Goal: Information Seeking & Learning: Find specific fact

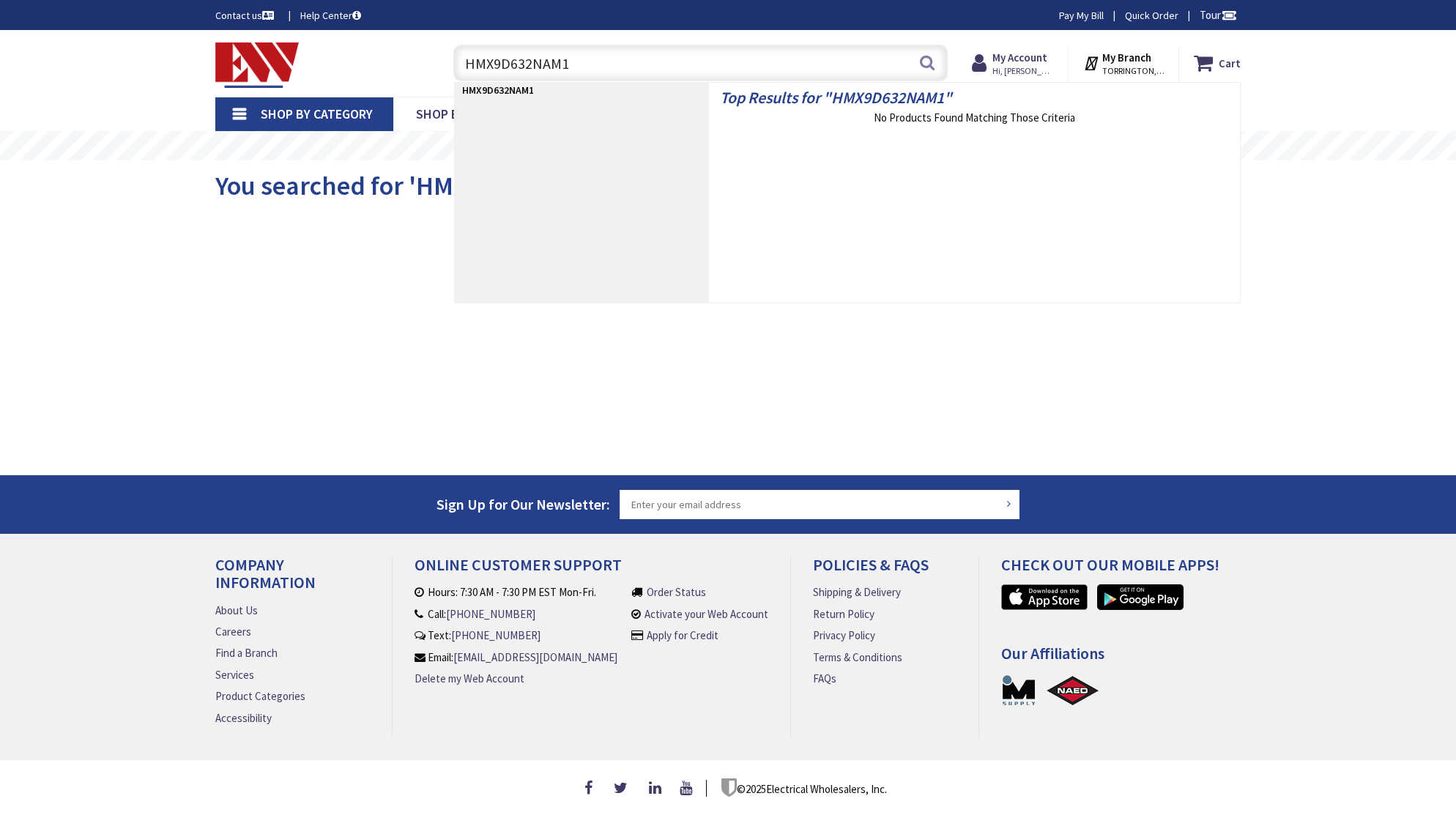
click at [654, 65] on input "HMX9D632NAM1" at bounding box center [700, 63] width 494 height 37
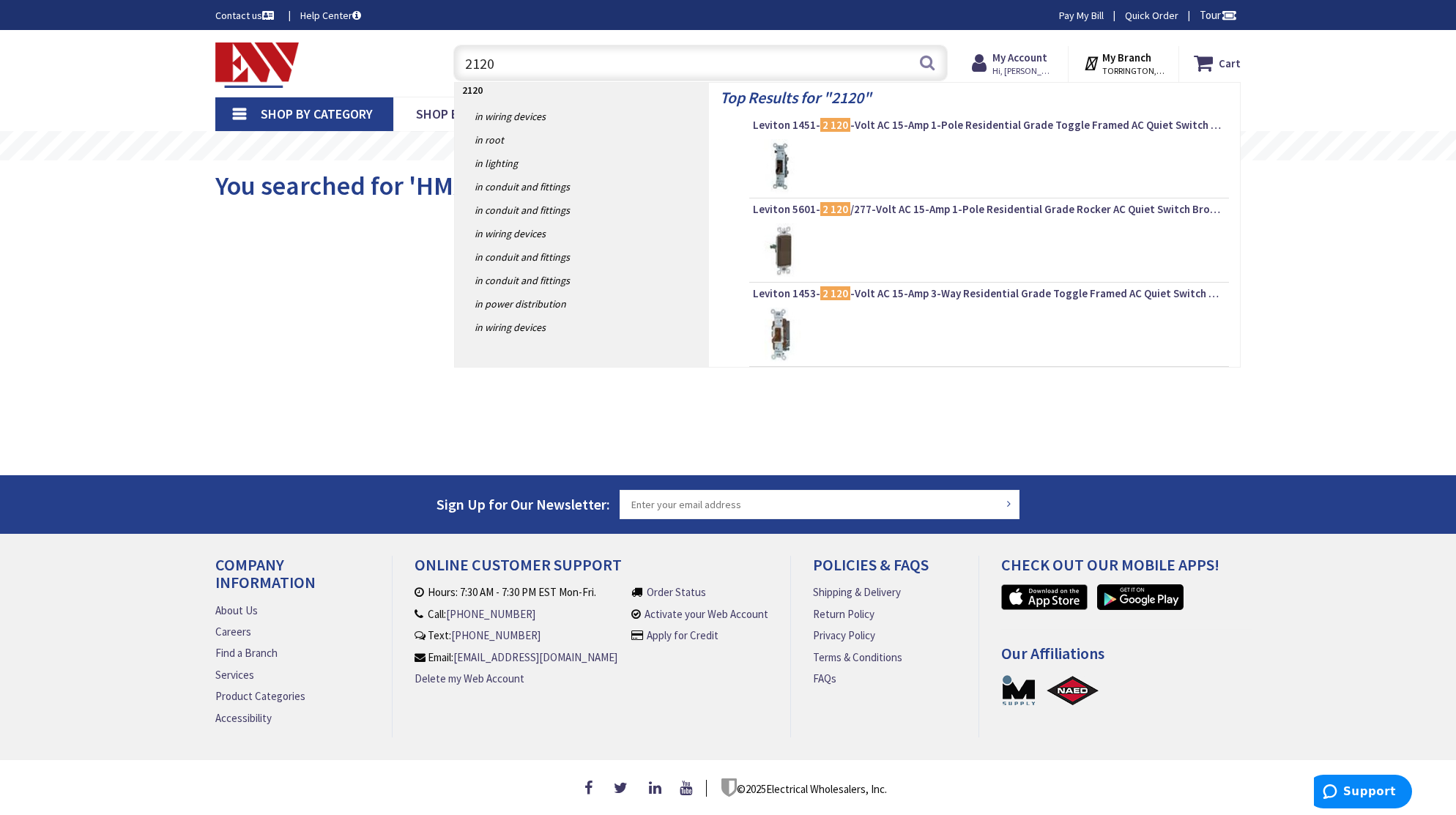
click at [566, 60] on input "2120" at bounding box center [700, 63] width 494 height 37
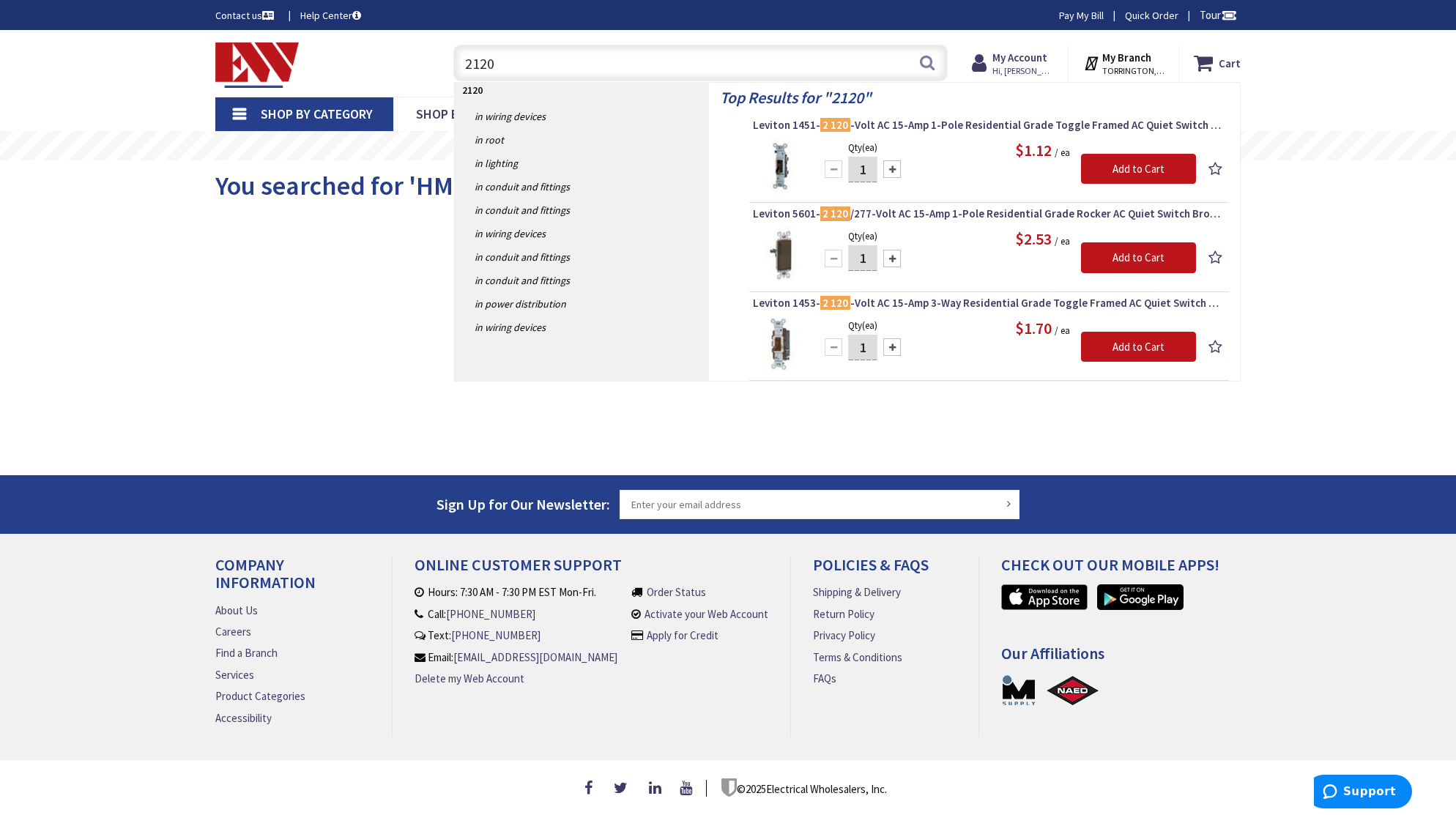
click at [688, 66] on input "2120" at bounding box center [700, 63] width 494 height 37
click at [746, 73] on input "2120" at bounding box center [700, 63] width 494 height 37
paste input "Leviton 2120 120 VAC"
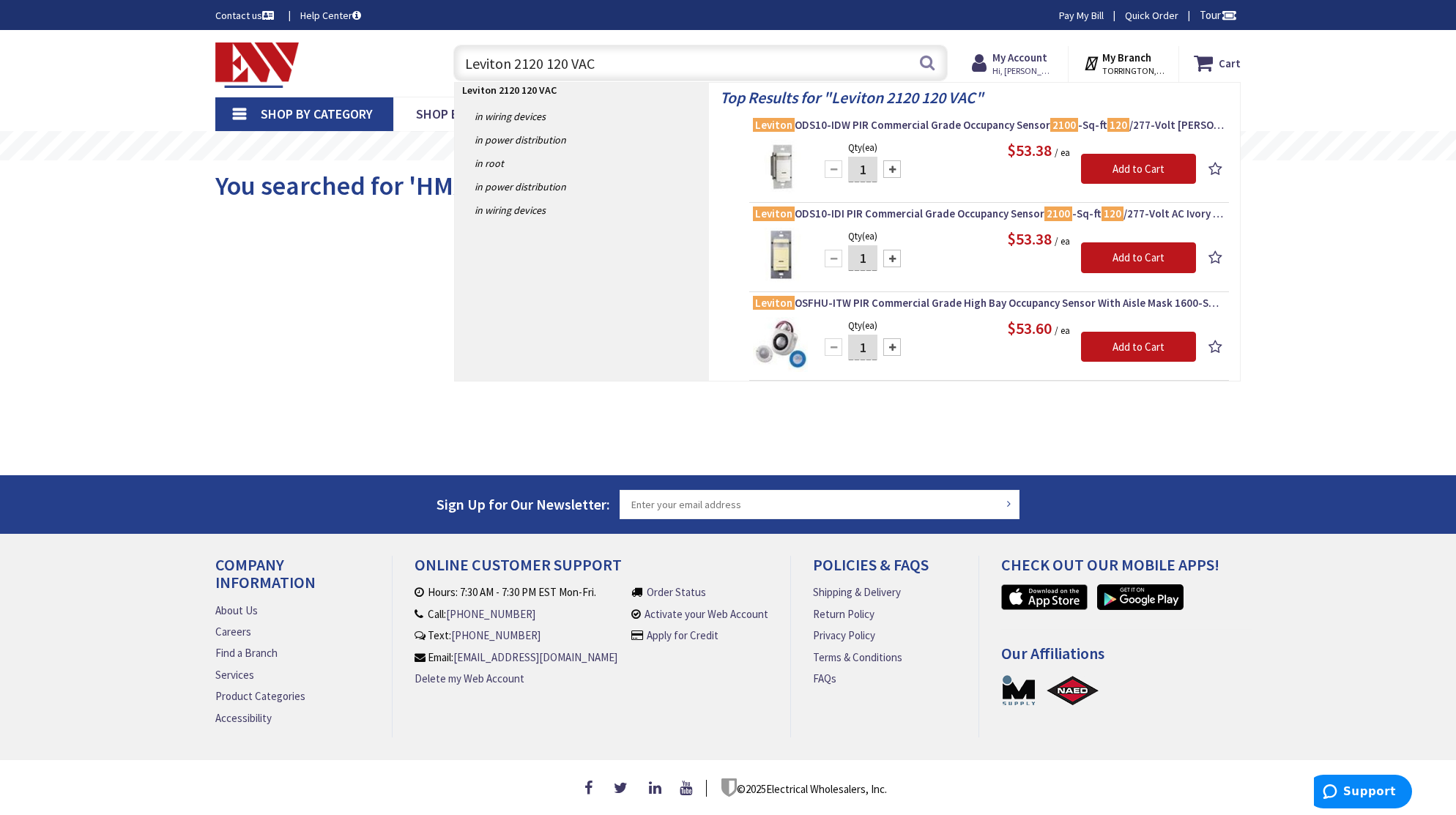
click at [628, 77] on input "Leviton 2120 120 VAC" at bounding box center [700, 63] width 494 height 37
drag, startPoint x: 624, startPoint y: 64, endPoint x: 515, endPoint y: 71, distance: 109.2
click at [515, 71] on input "Leviton 2120 120 VAC" at bounding box center [700, 63] width 494 height 37
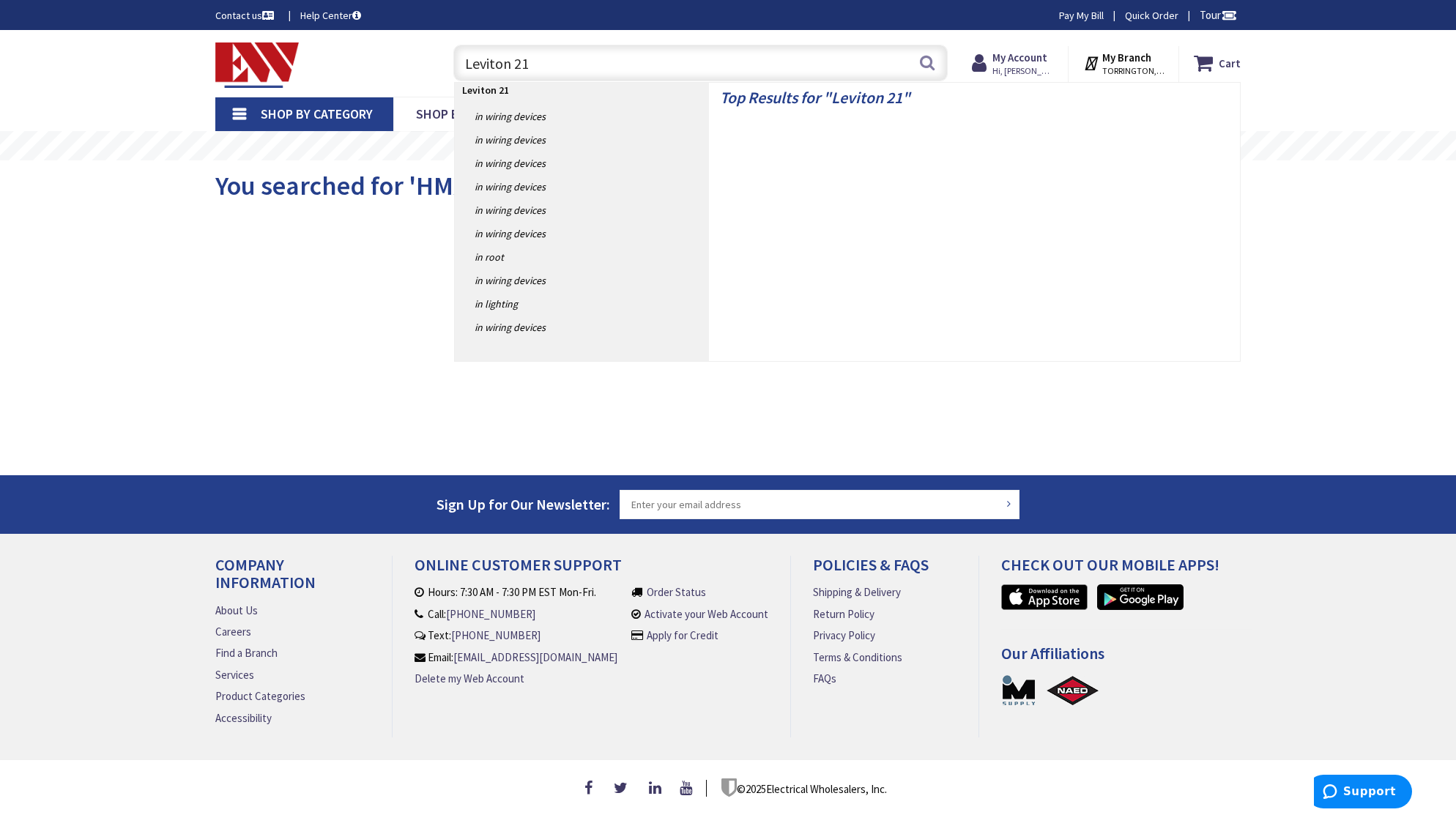
paste input "20 120 VAC"
drag, startPoint x: 597, startPoint y: 65, endPoint x: 551, endPoint y: 64, distance: 46.0
click at [551, 64] on input "Leviton 2120 120 VAC" at bounding box center [700, 63] width 494 height 37
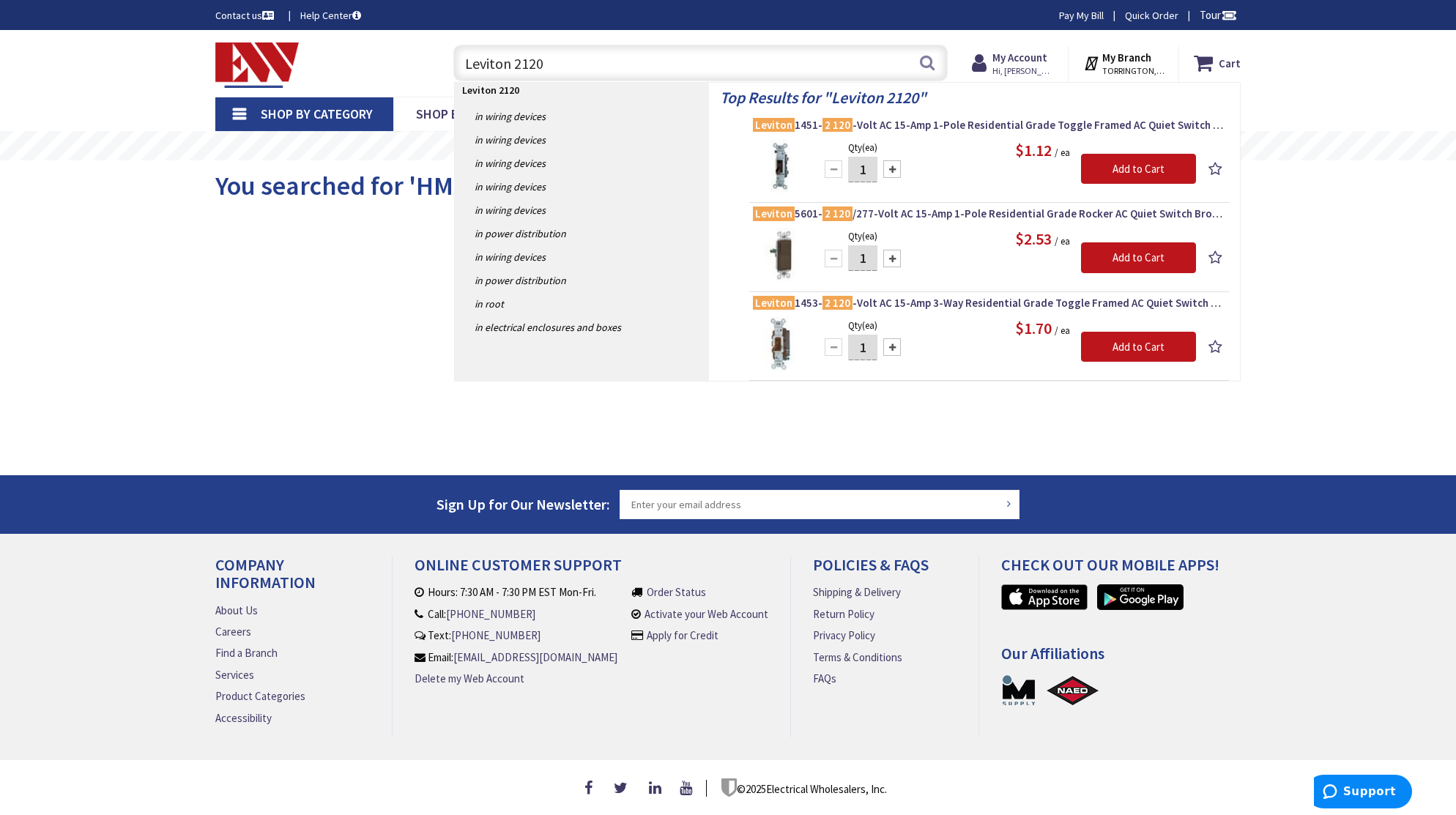
type input "Leviton 2120"
